Goal: Use online tool/utility: Utilize a website feature to perform a specific function

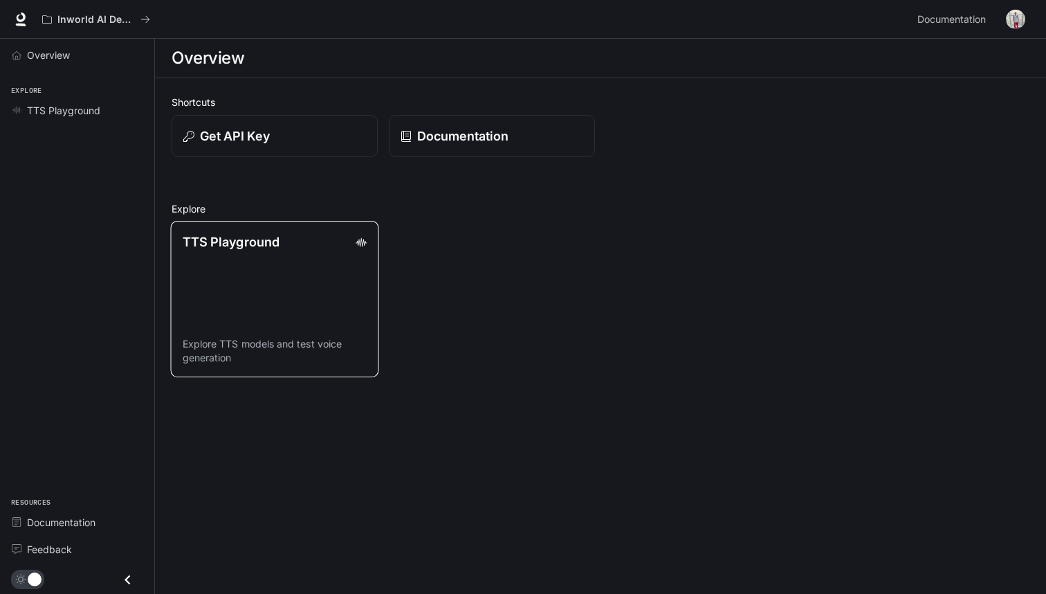
click at [344, 260] on link "TTS Playground Explore TTS models and test voice generation" at bounding box center [275, 299] width 208 height 156
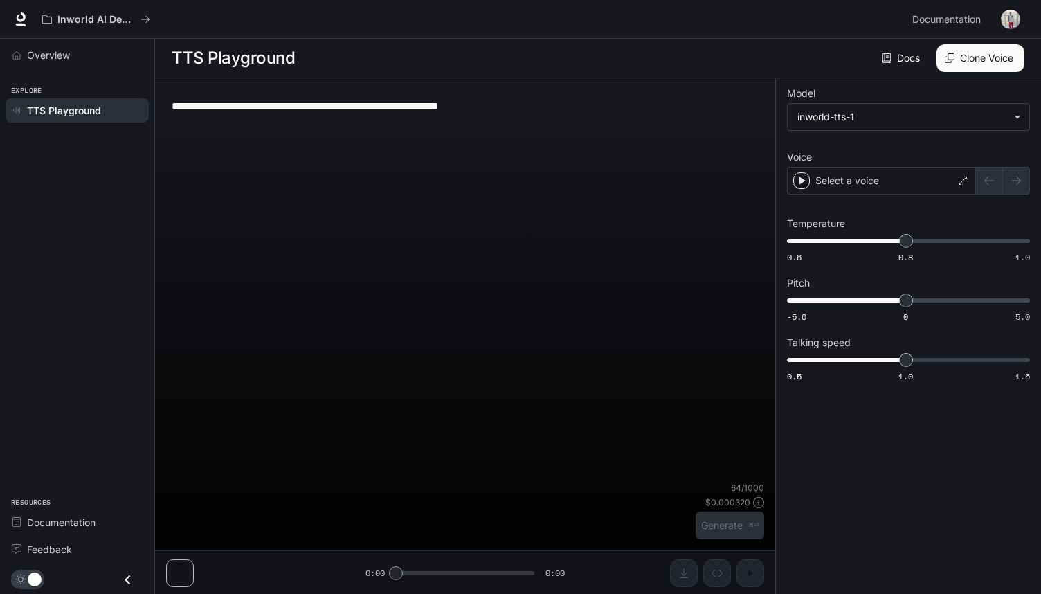
type textarea "**********"
type input "****"
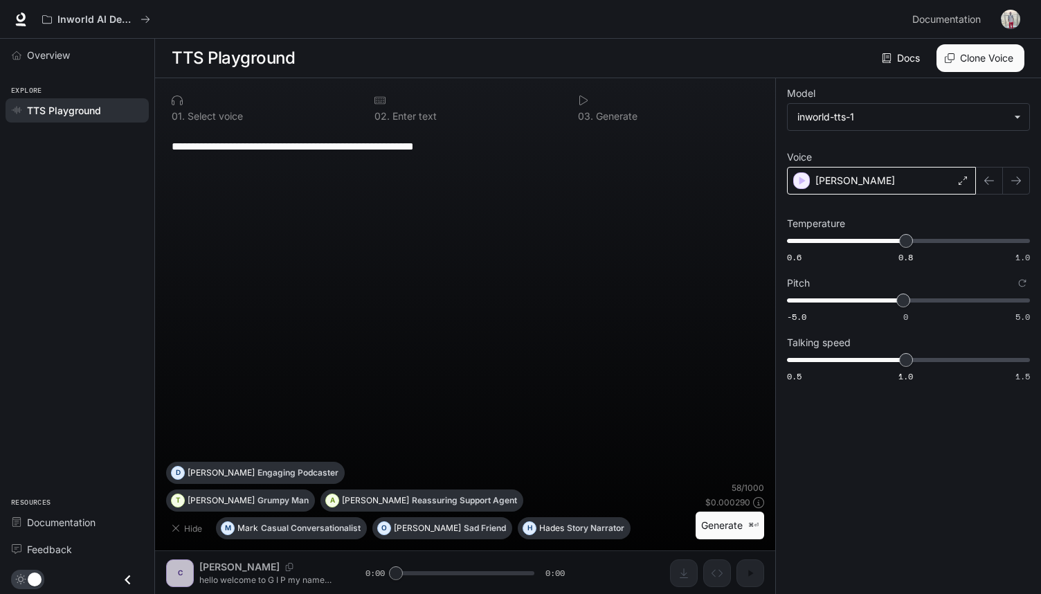
click at [953, 183] on div "[PERSON_NAME]" at bounding box center [881, 181] width 189 height 28
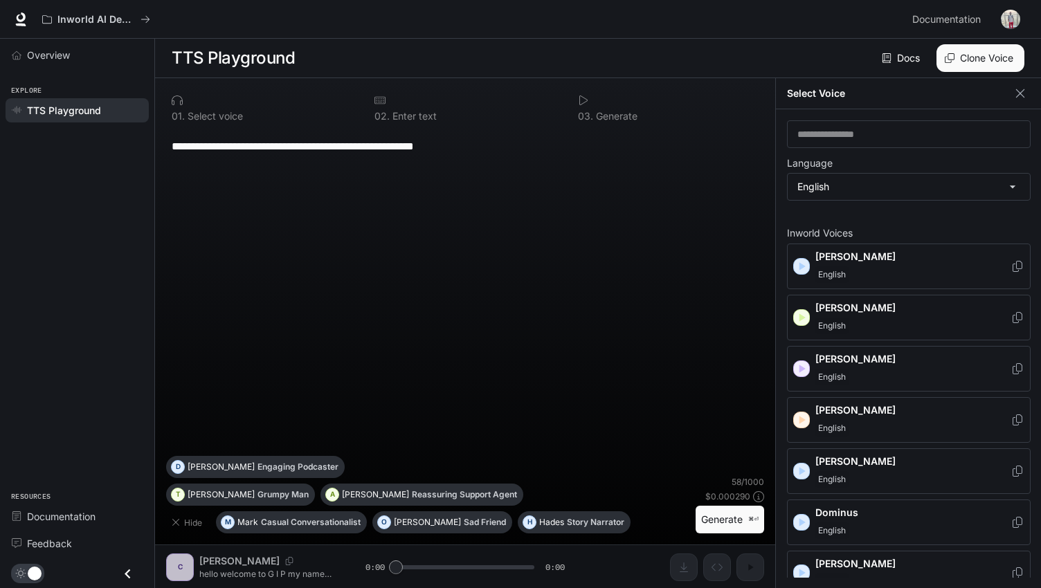
click at [802, 322] on icon "button" at bounding box center [801, 318] width 14 height 14
click at [803, 364] on icon "button" at bounding box center [801, 369] width 14 height 14
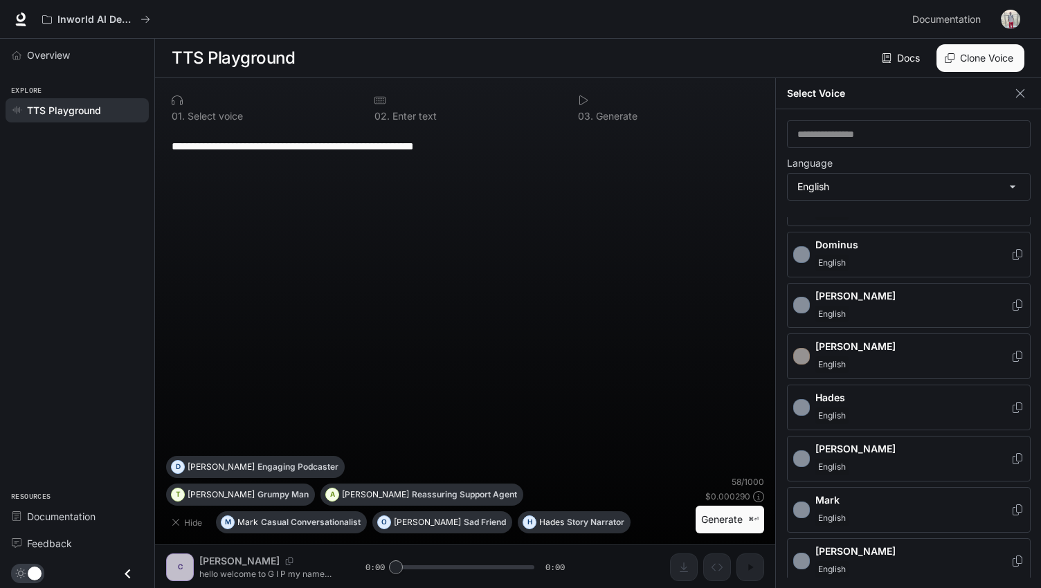
scroll to position [272, 0]
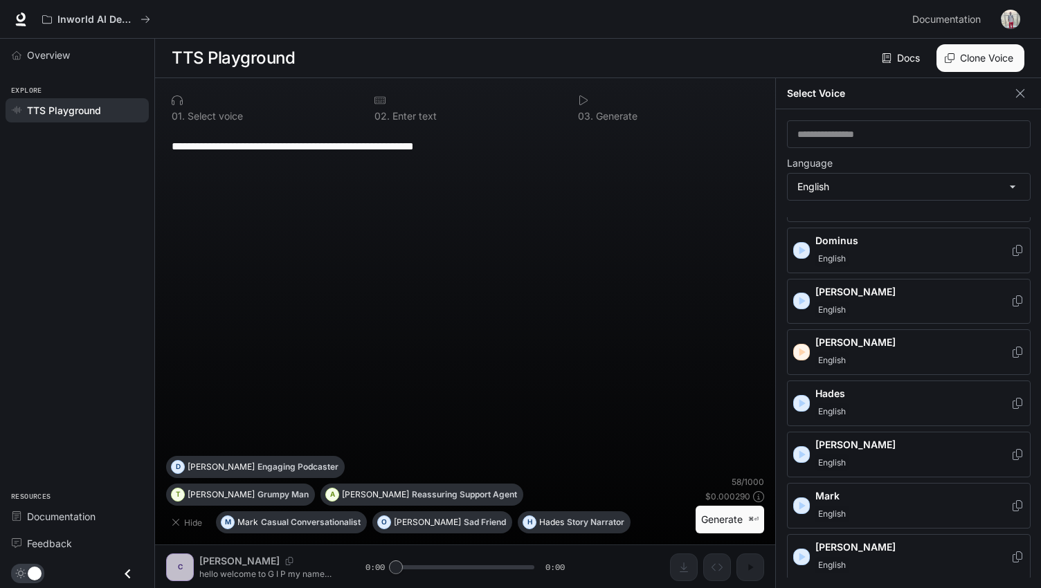
click at [807, 448] on icon "button" at bounding box center [801, 455] width 14 height 14
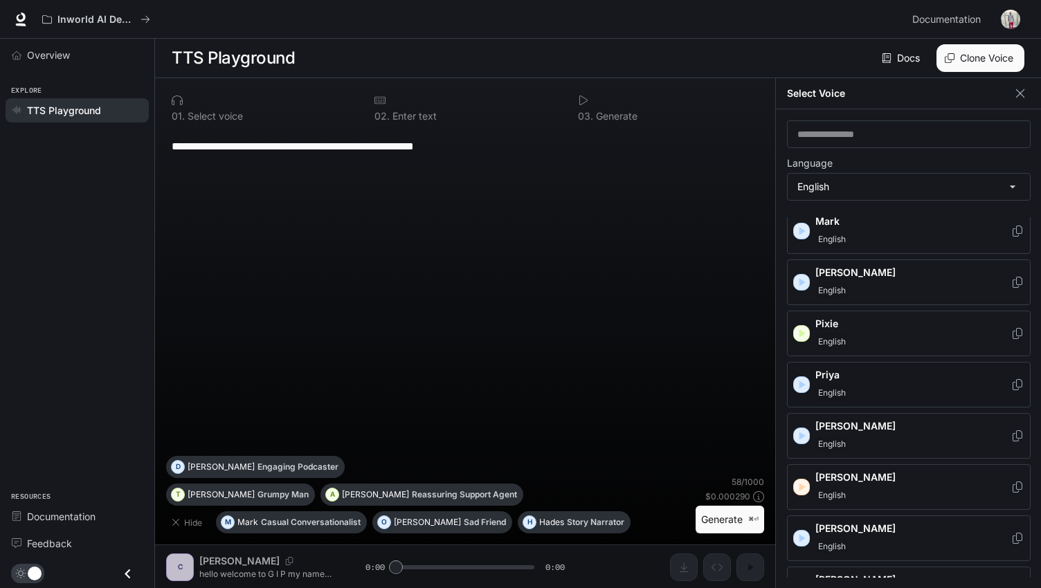
scroll to position [594, 0]
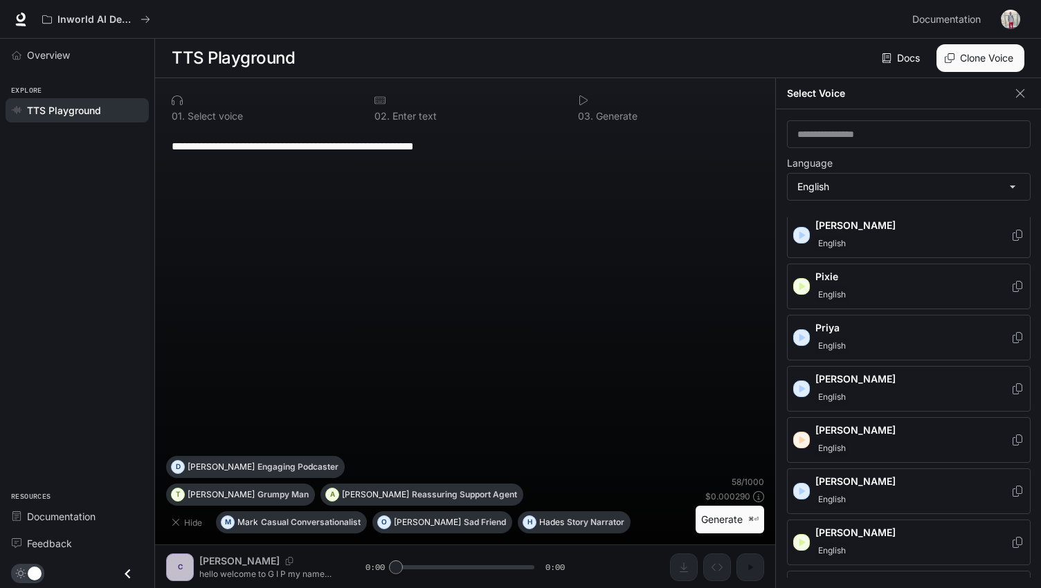
click at [800, 437] on icon "button" at bounding box center [801, 440] width 14 height 14
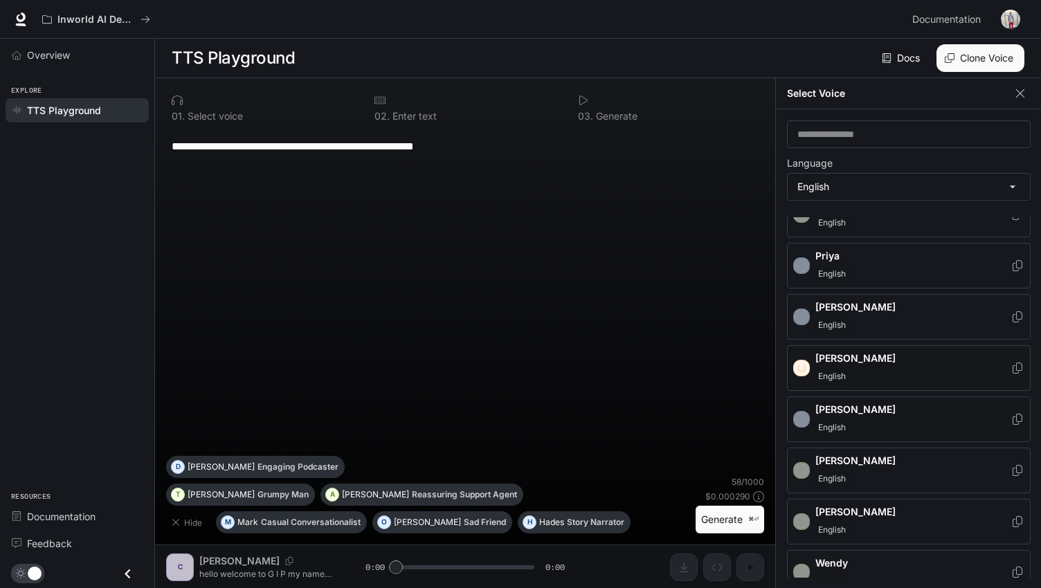
scroll to position [665, 0]
click at [803, 405] on div "[PERSON_NAME]" at bounding box center [909, 420] width 244 height 46
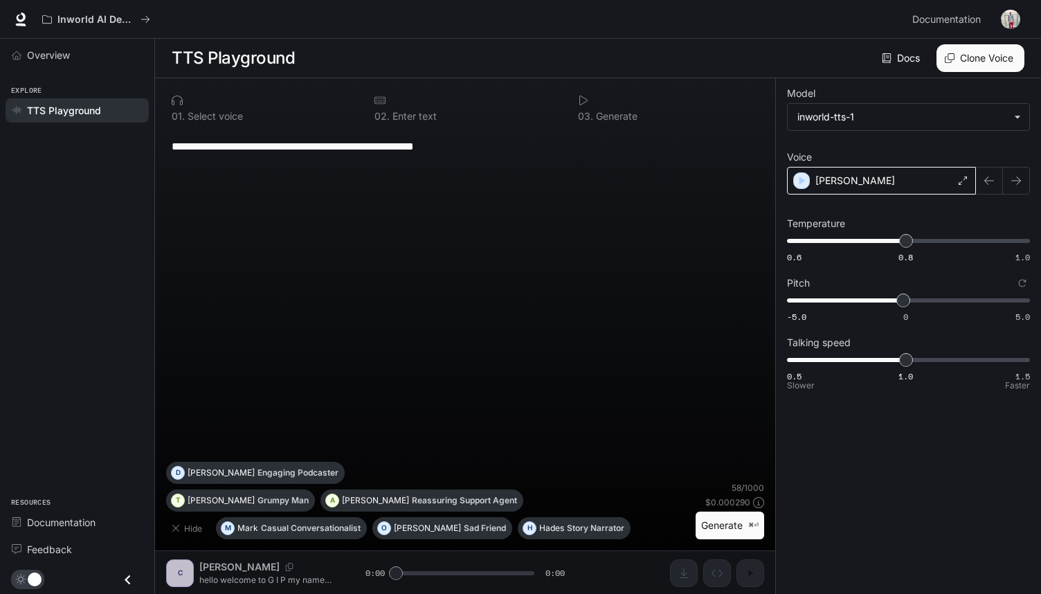
click at [833, 172] on div "[PERSON_NAME]" at bounding box center [881, 181] width 189 height 28
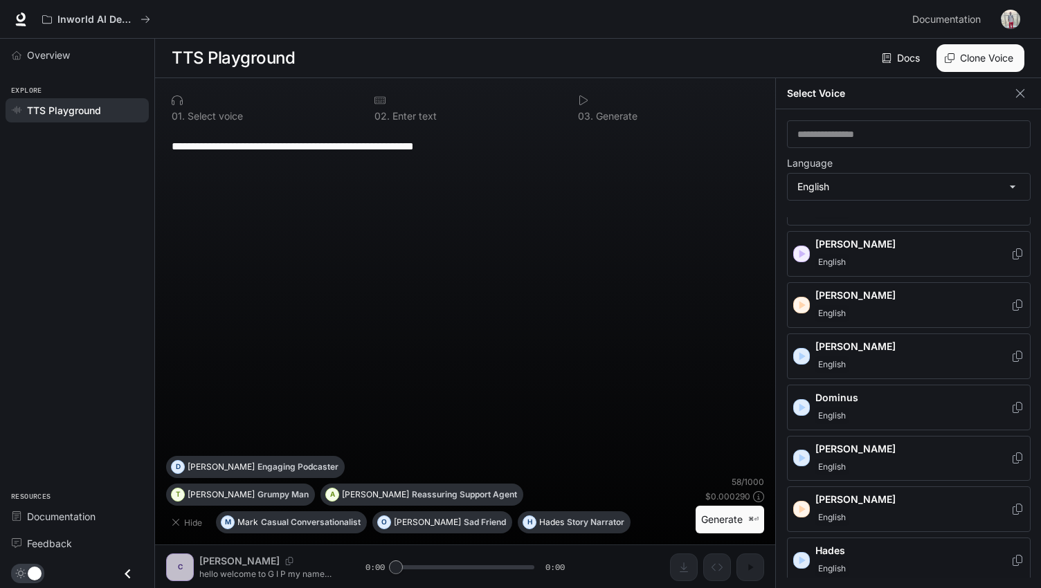
scroll to position [120, 0]
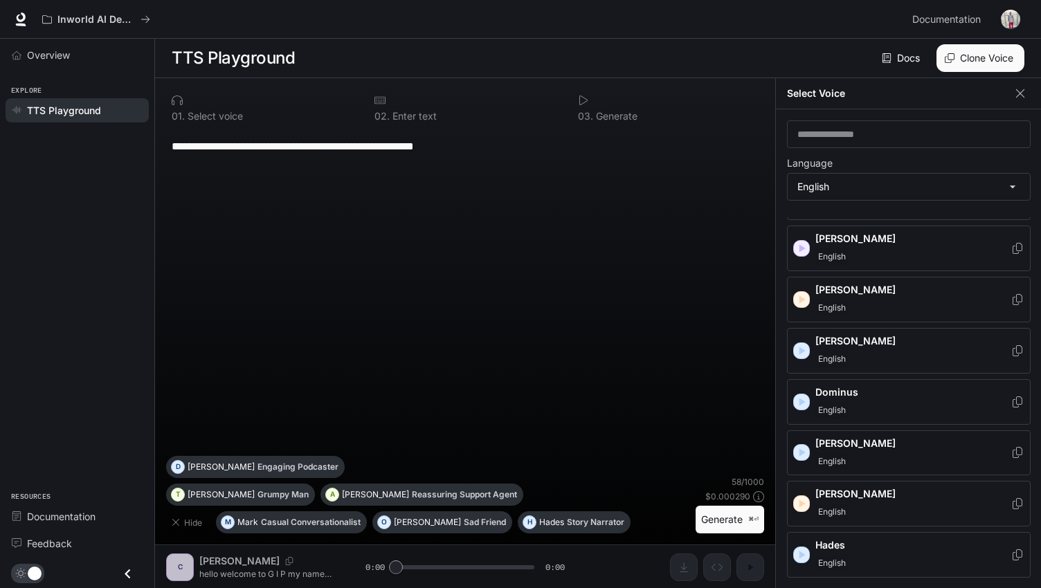
click at [806, 439] on div "[PERSON_NAME]" at bounding box center [909, 453] width 244 height 46
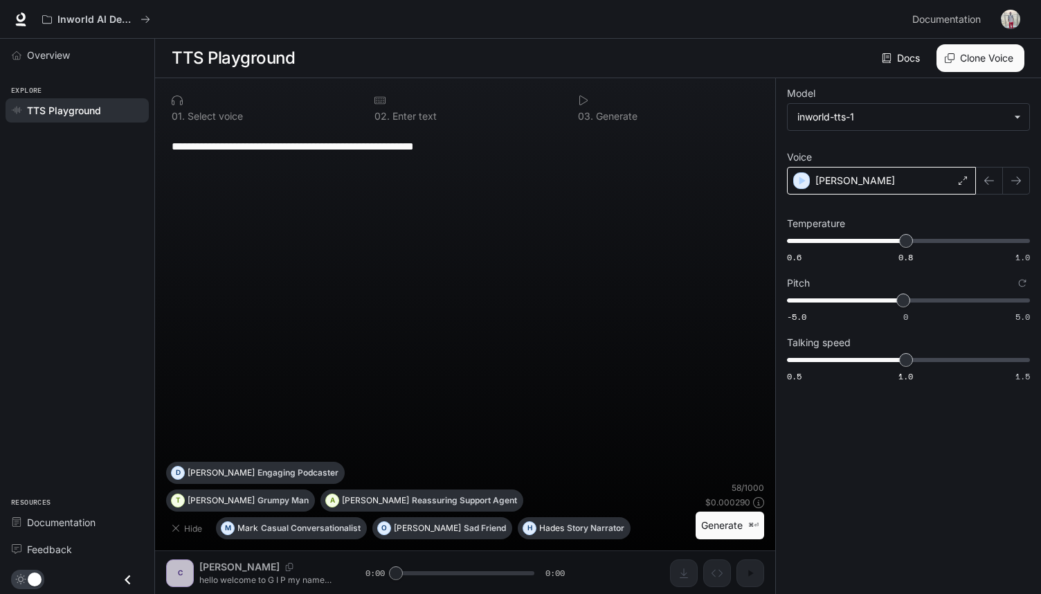
click at [799, 172] on div "[PERSON_NAME]" at bounding box center [881, 181] width 189 height 28
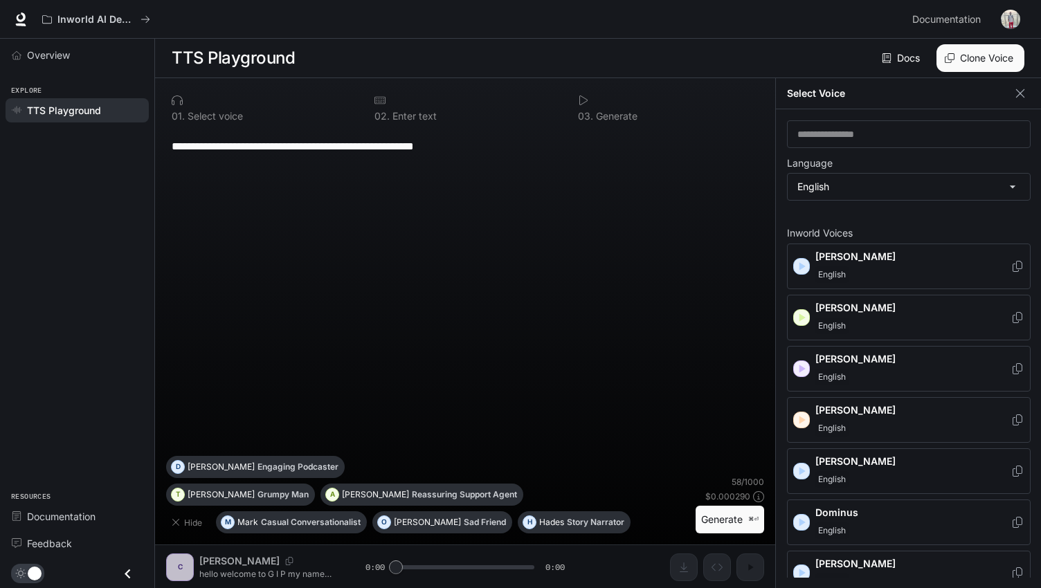
click at [804, 470] on icon "button" at bounding box center [801, 471] width 14 height 14
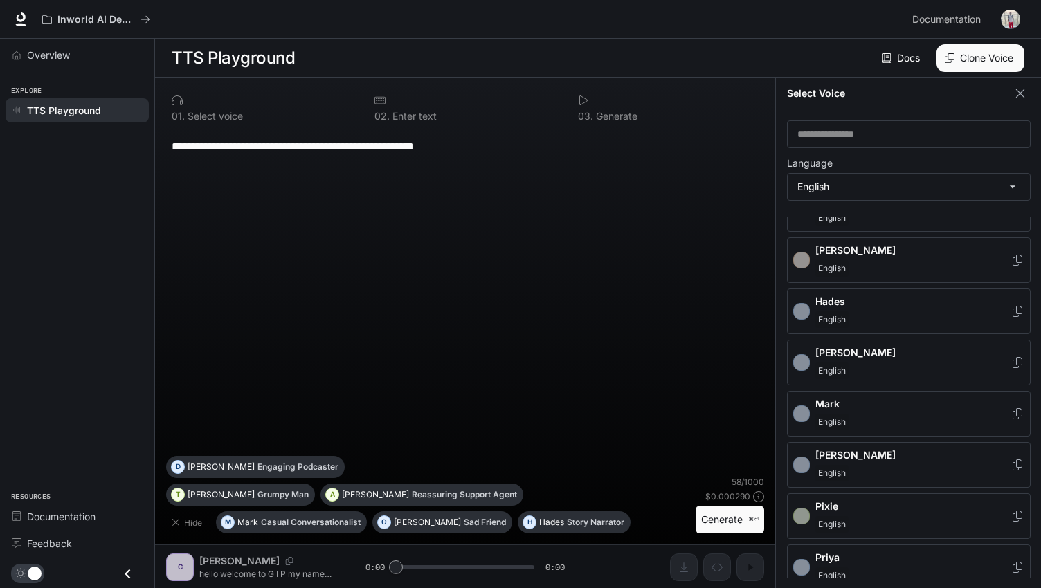
scroll to position [365, 0]
click at [801, 406] on icon "button" at bounding box center [801, 413] width 14 height 14
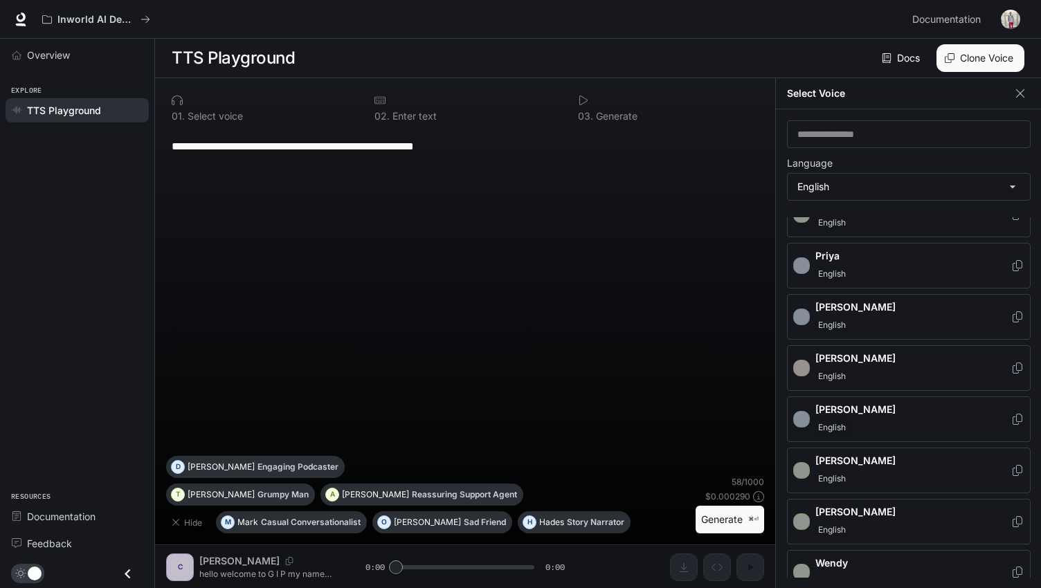
scroll to position [665, 0]
click at [801, 467] on icon "button" at bounding box center [802, 471] width 6 height 8
click at [803, 516] on icon "button" at bounding box center [801, 523] width 14 height 14
click at [803, 558] on div "[PERSON_NAME]" at bounding box center [909, 574] width 244 height 46
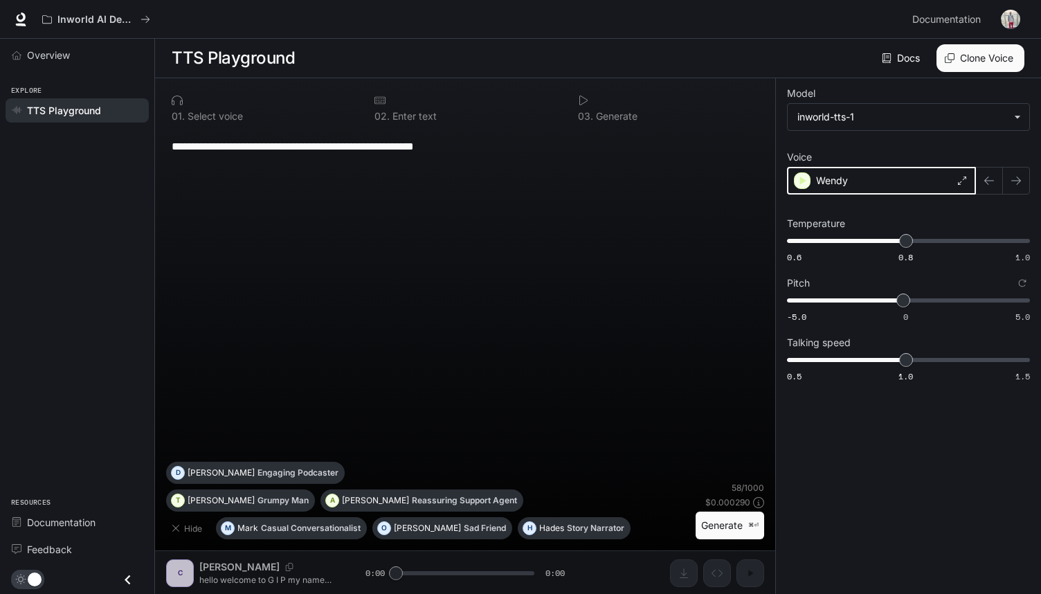
click at [799, 172] on div "button" at bounding box center [802, 180] width 17 height 17
click at [808, 186] on div "Wendy" at bounding box center [881, 181] width 189 height 28
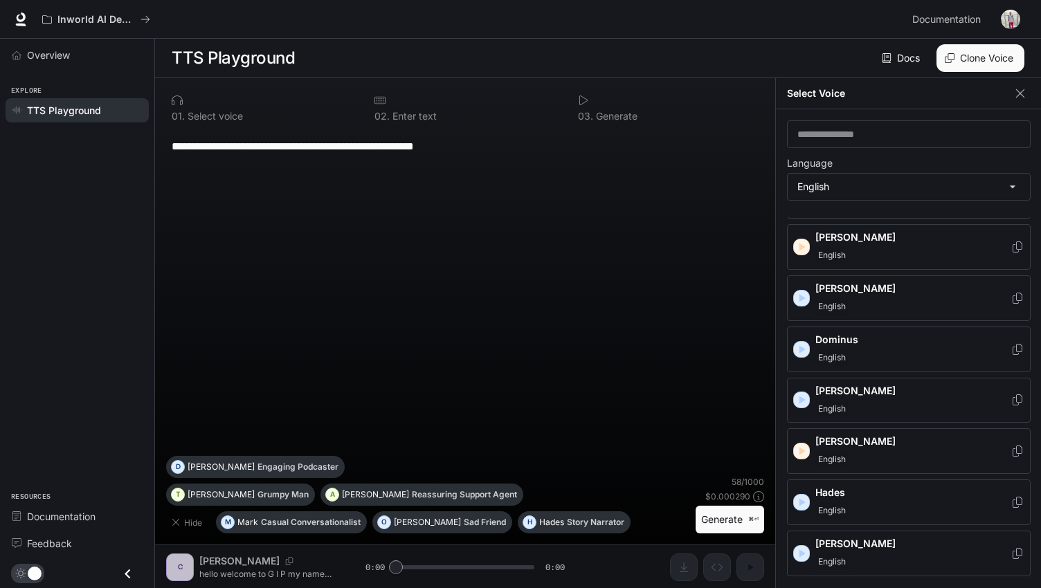
scroll to position [172, 0]
